Goal: Complete application form

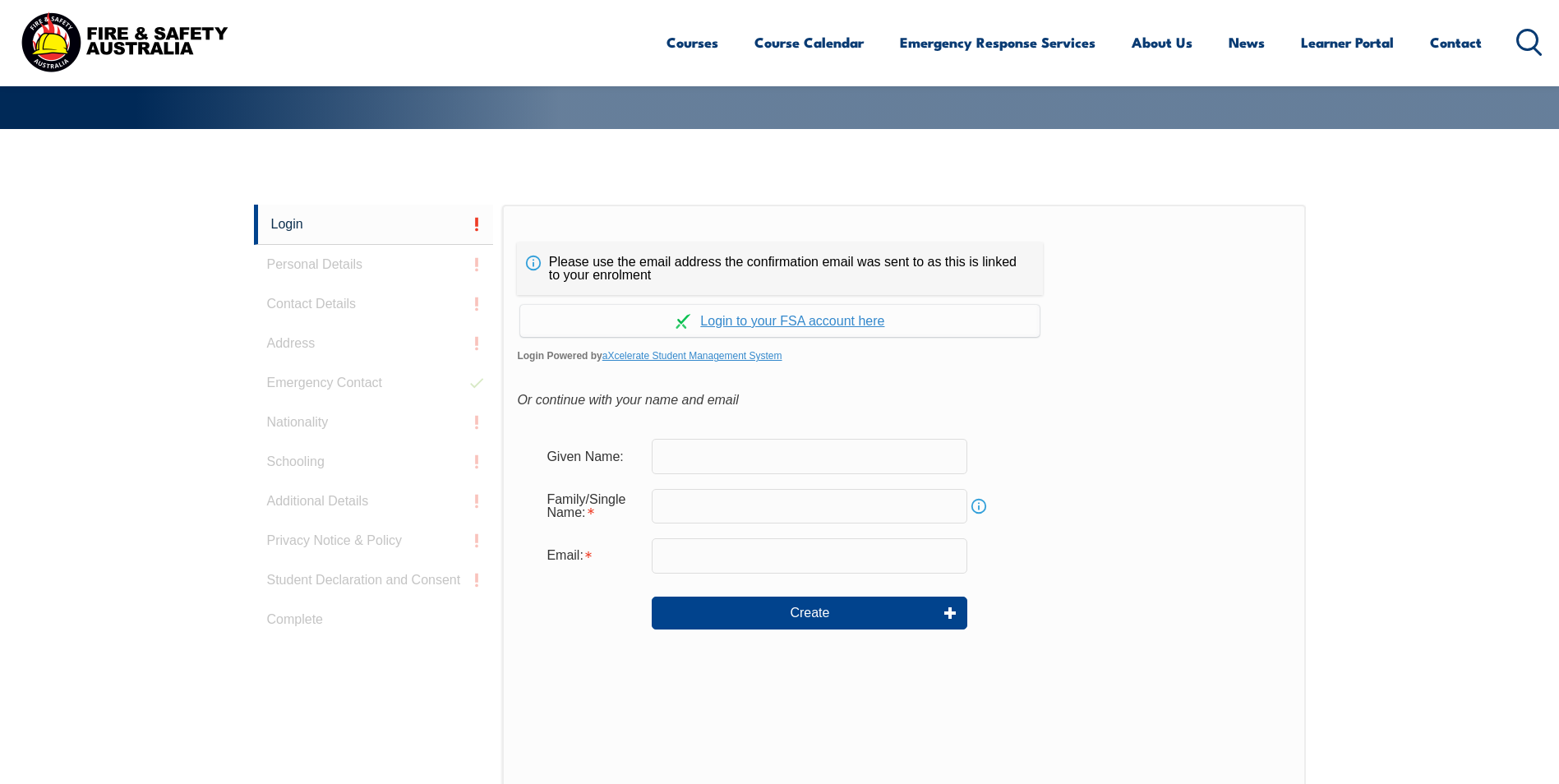
click at [676, 461] on input "text" at bounding box center [809, 455] width 316 height 34
type input "Jope"
type input "Nabogi"
type input "[EMAIL_ADDRESS][DOMAIN_NAME]"
click at [781, 323] on link "Continue with aXcelerate" at bounding box center [780, 321] width 520 height 32
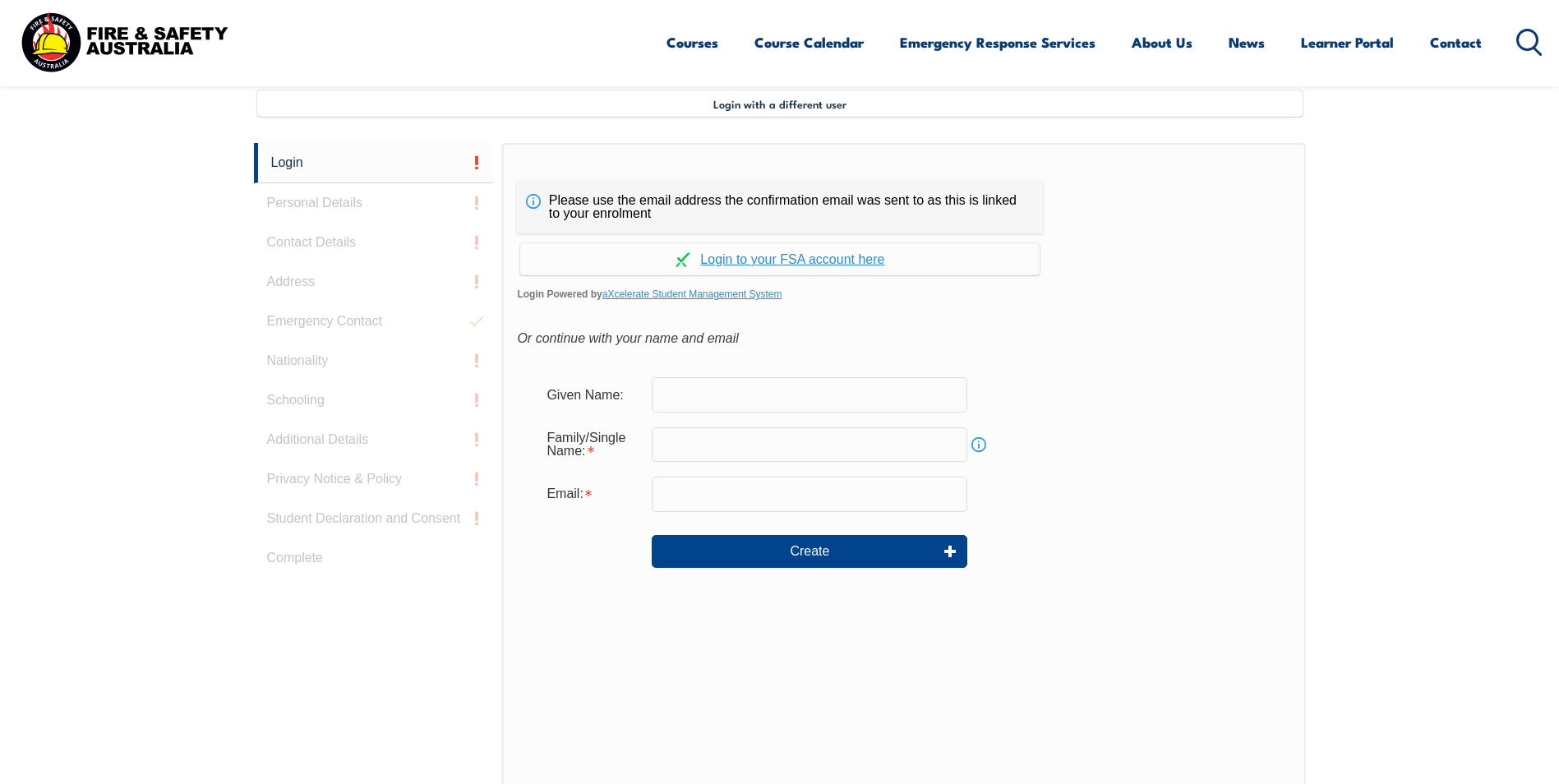
scroll to position [447, 0]
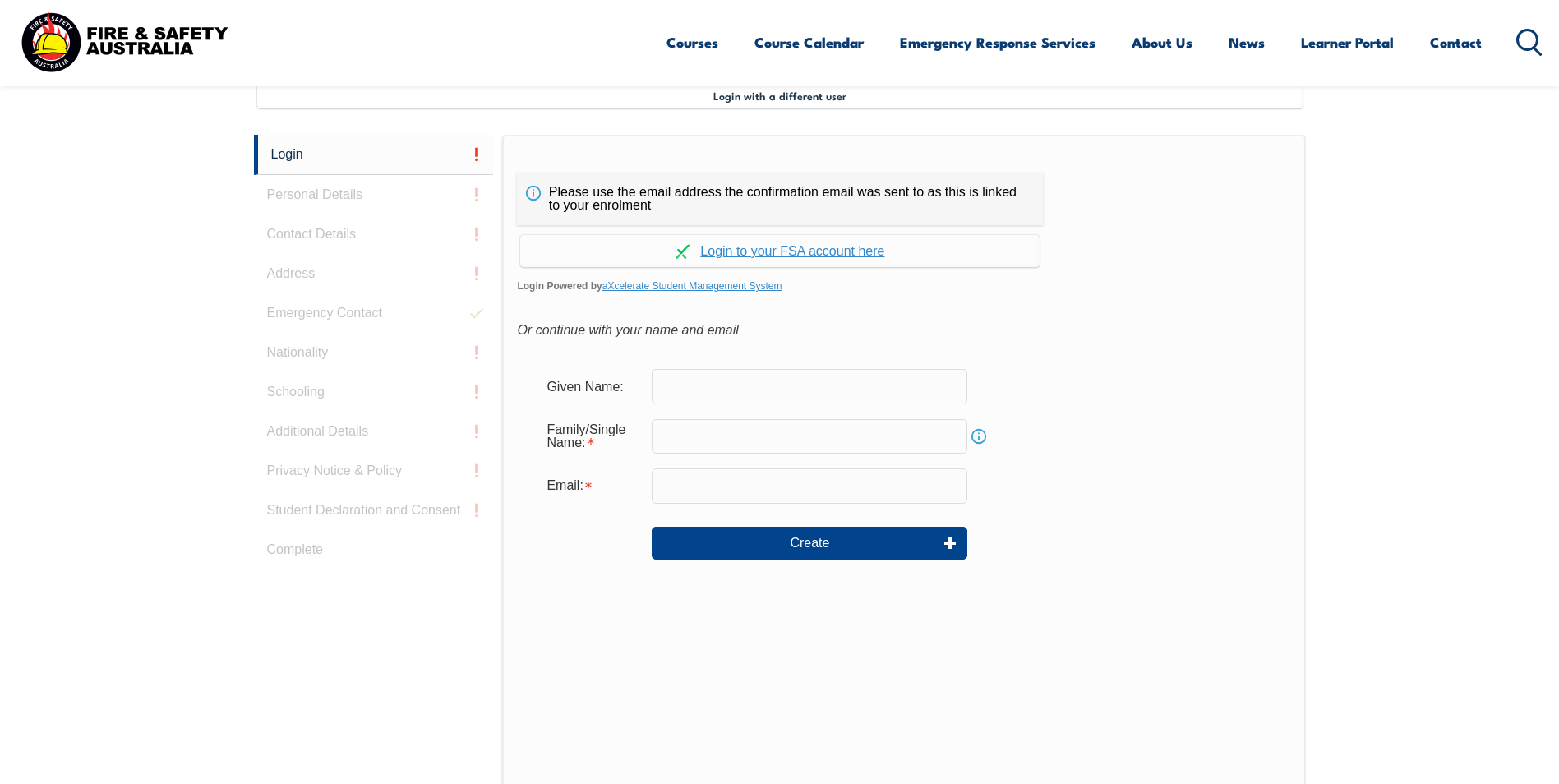
click at [710, 392] on input "text" at bounding box center [809, 386] width 316 height 34
type input "Jope"
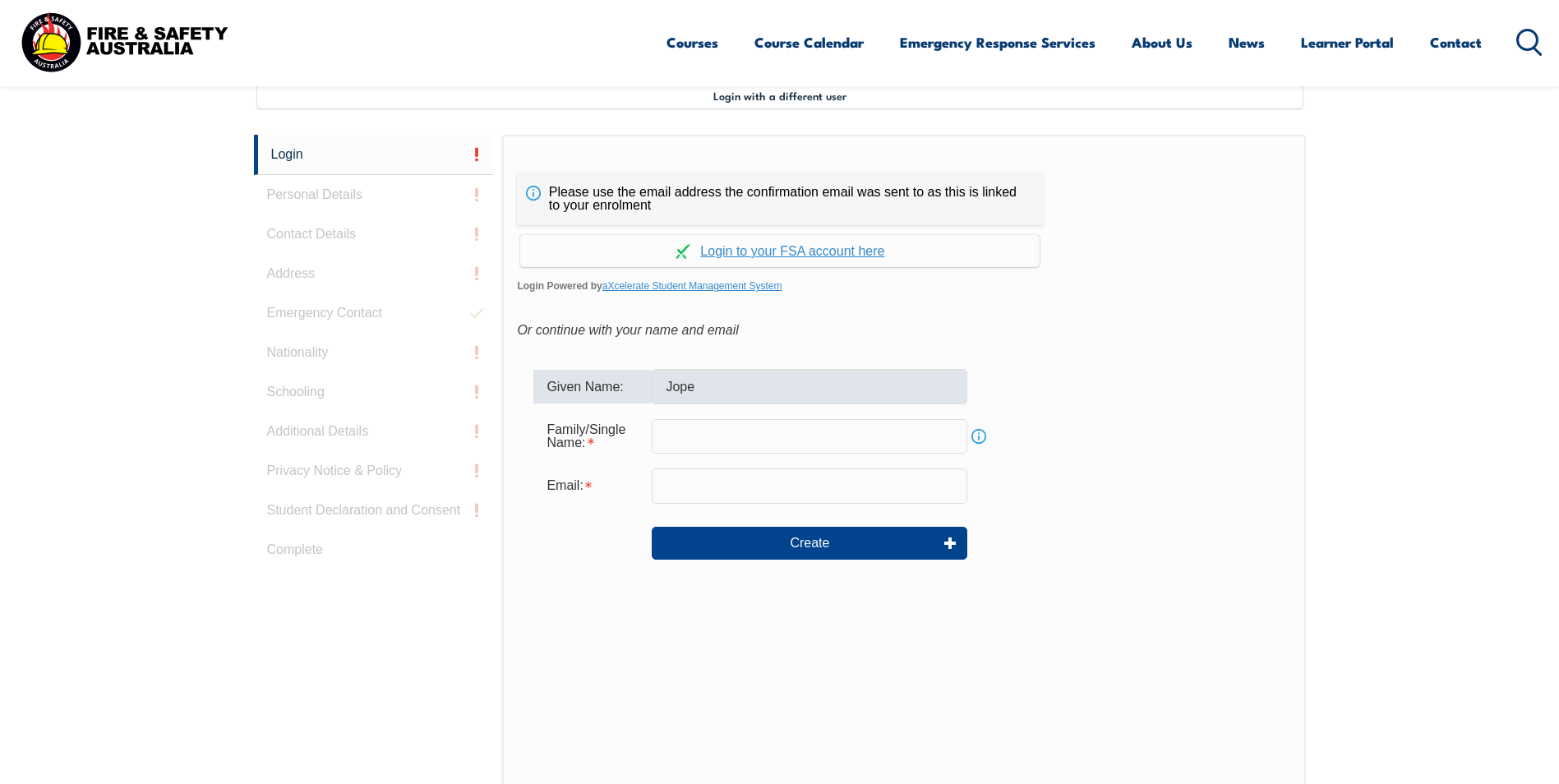
type input "Nabogi"
type input "[EMAIL_ADDRESS][DOMAIN_NAME]"
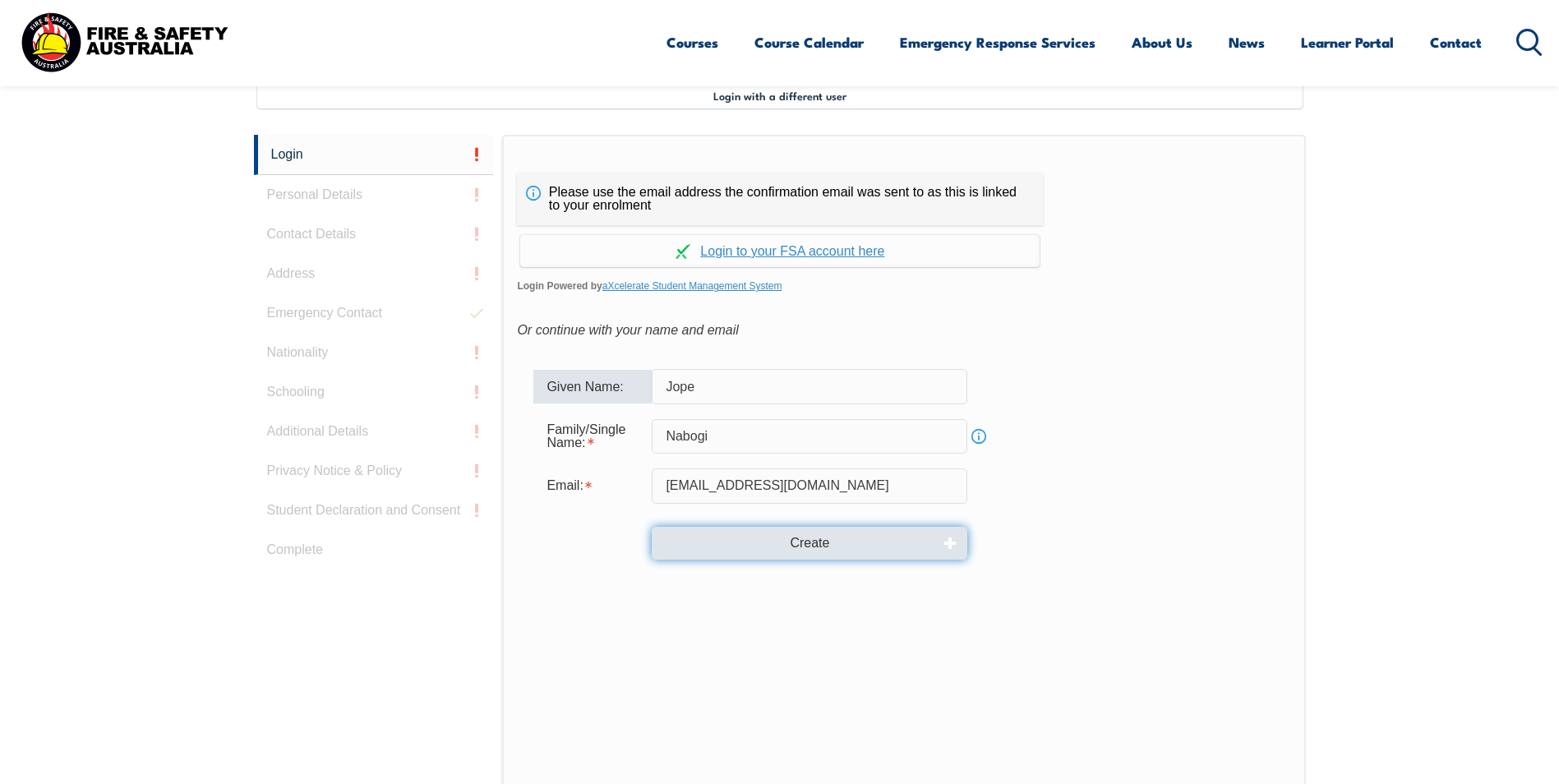
click at [779, 548] on button "Create" at bounding box center [809, 542] width 316 height 33
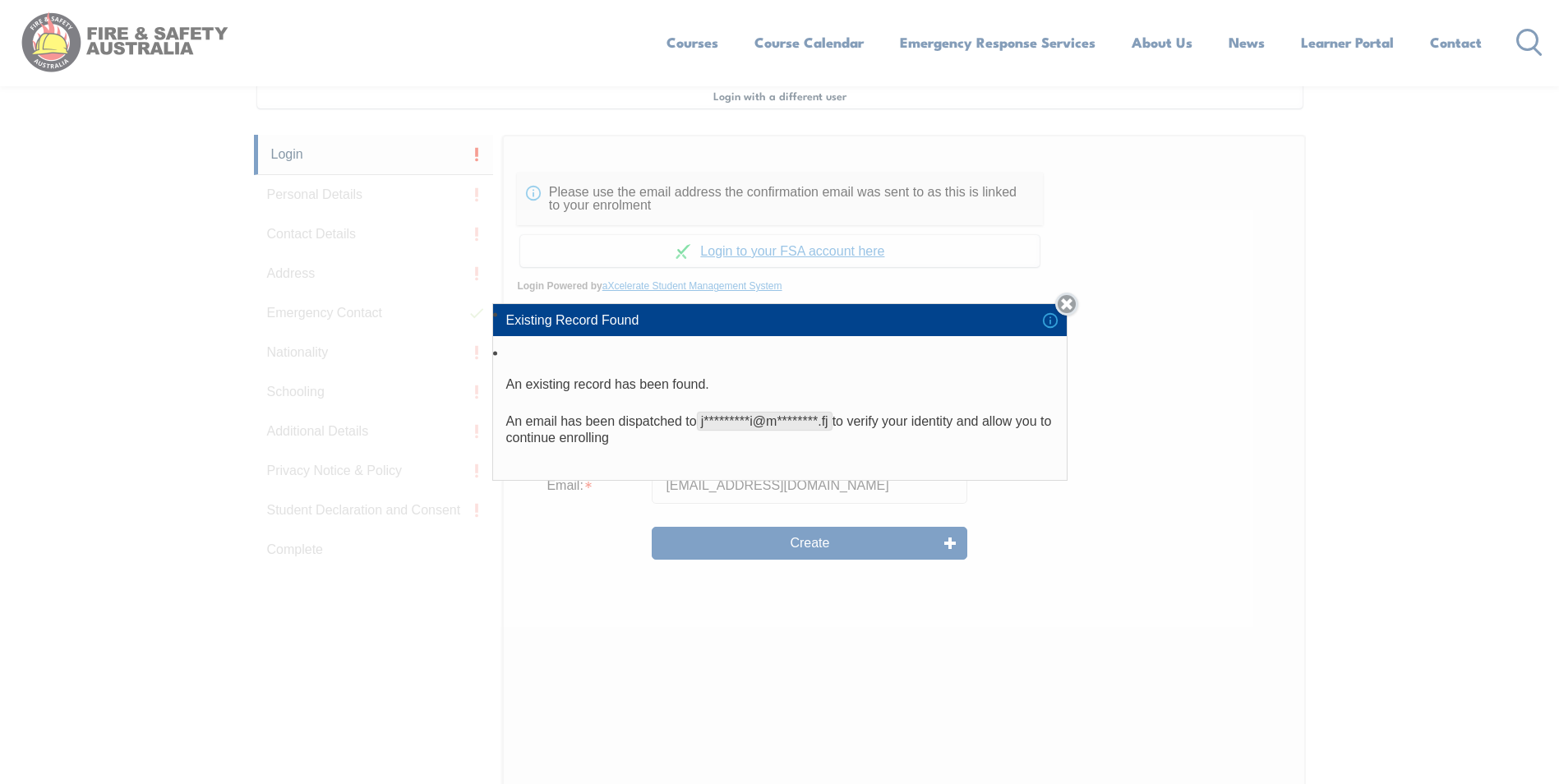
click at [1072, 301] on link "Close" at bounding box center [1067, 304] width 23 height 23
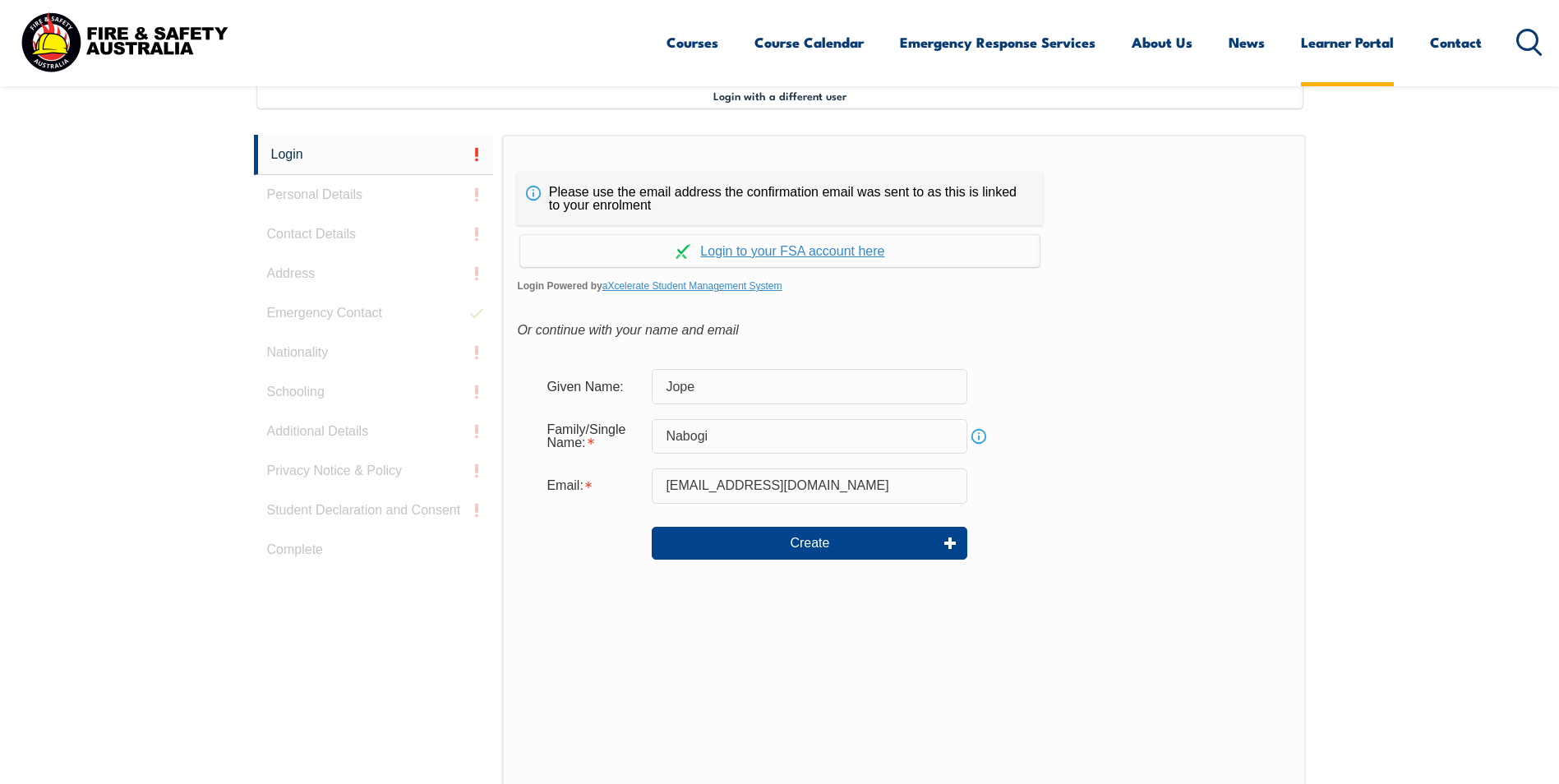
click at [1342, 40] on link "Learner Portal" at bounding box center [1348, 42] width 93 height 44
